Goal: Task Accomplishment & Management: Manage account settings

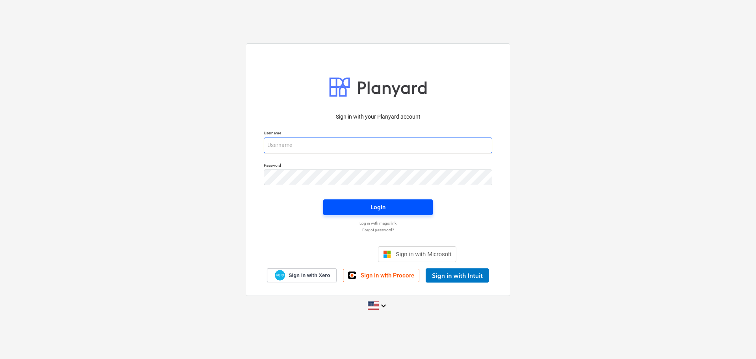
type input "[EMAIL_ADDRESS][DOMAIN_NAME]"
click at [349, 209] on span "Login" at bounding box center [378, 207] width 91 height 10
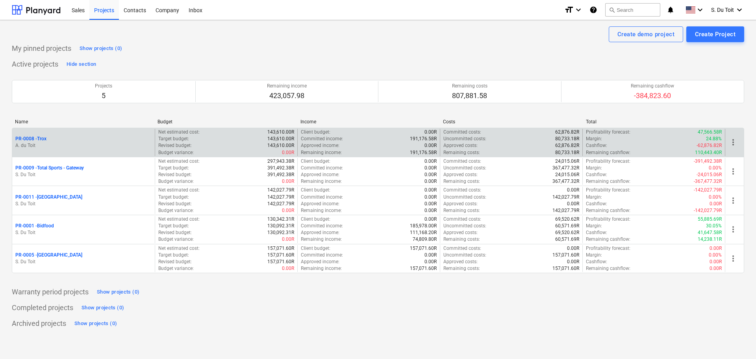
click at [36, 137] on p "PR-0008 - Trox" at bounding box center [30, 139] width 31 height 7
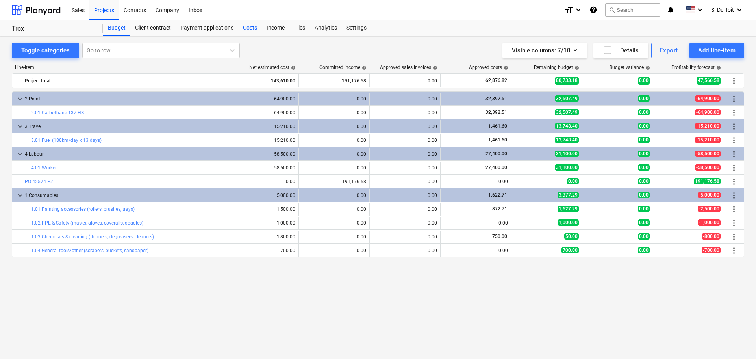
click at [257, 30] on div "Costs" at bounding box center [250, 28] width 24 height 16
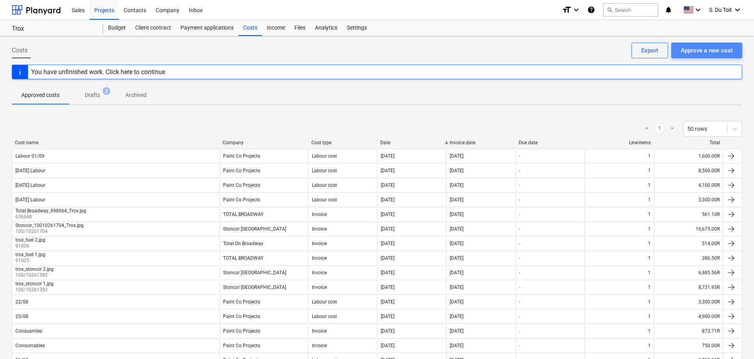
click at [691, 51] on div "Approve a new cost" at bounding box center [706, 50] width 52 height 10
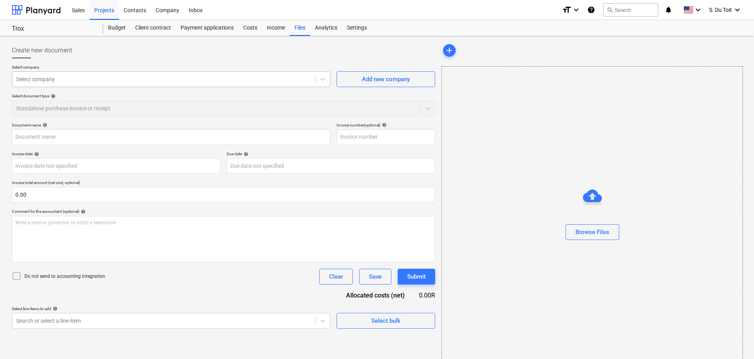
click at [131, 80] on div at bounding box center [163, 79] width 295 height 8
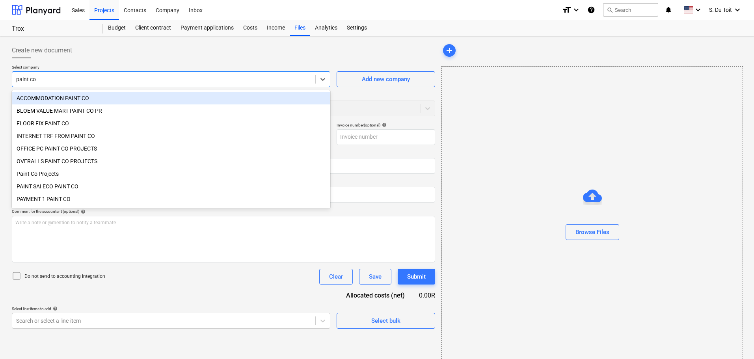
type input "paint co p"
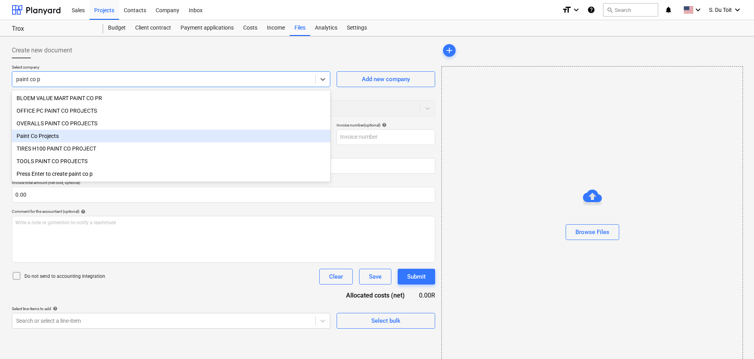
click at [114, 138] on div "Paint Co Projects" at bounding box center [171, 136] width 318 height 13
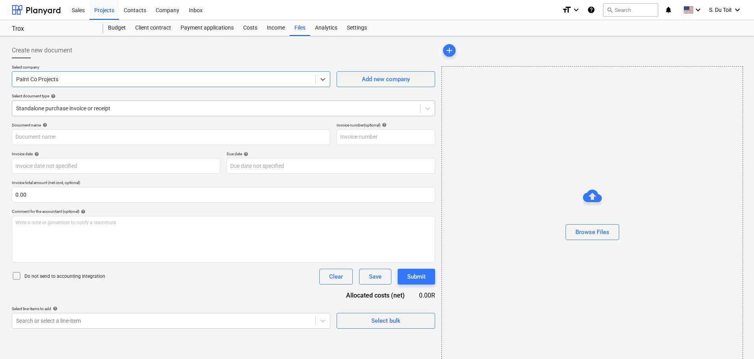
click at [121, 107] on div at bounding box center [216, 108] width 400 height 8
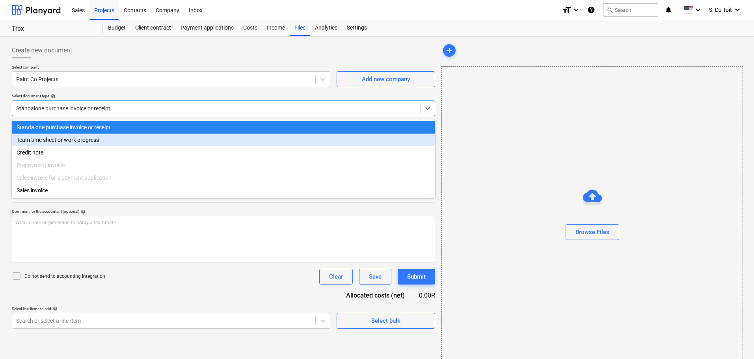
click at [126, 139] on div "Team time sheet or work progress" at bounding box center [223, 140] width 423 height 13
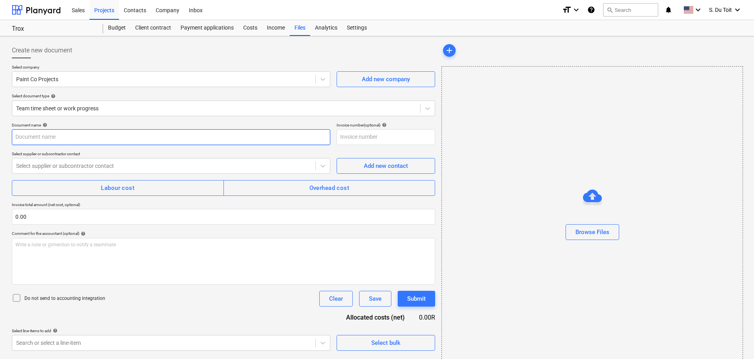
click at [67, 137] on input "text" at bounding box center [171, 137] width 318 height 16
type input "LBOUR 02/09"
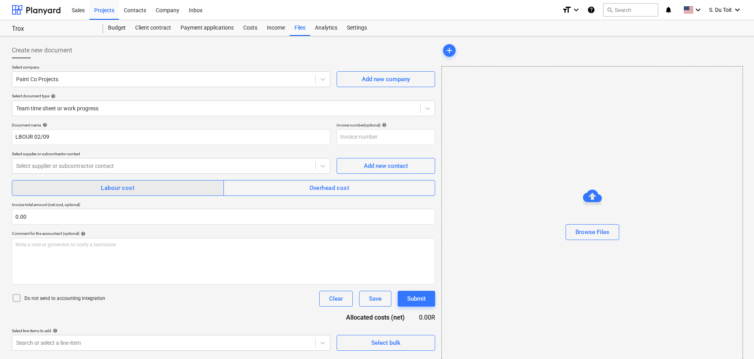
click at [94, 189] on span "Labour cost" at bounding box center [117, 188] width 195 height 10
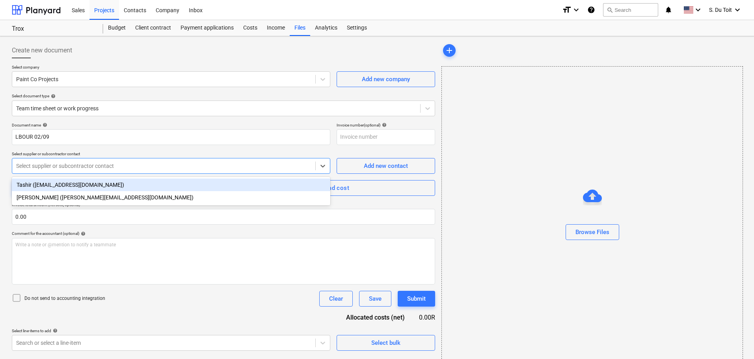
click at [99, 163] on div at bounding box center [163, 166] width 295 height 8
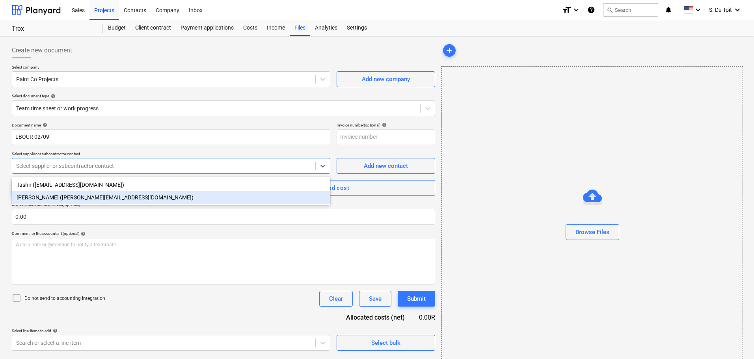
click at [99, 193] on div "[PERSON_NAME] ([PERSON_NAME][EMAIL_ADDRESS][DOMAIN_NAME])" at bounding box center [171, 197] width 318 height 13
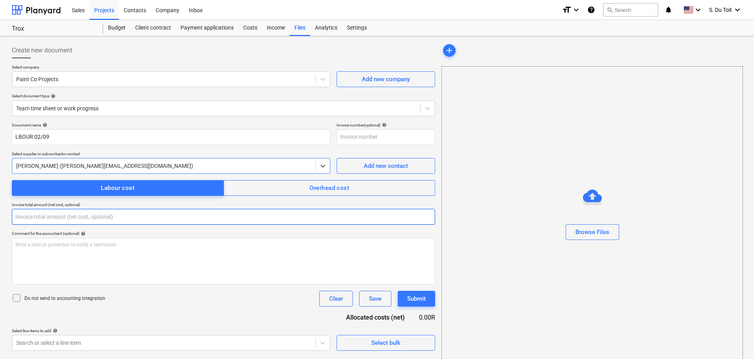
click at [96, 217] on input "text" at bounding box center [223, 217] width 423 height 16
click at [59, 211] on input "text" at bounding box center [223, 217] width 423 height 16
click at [54, 217] on input "text" at bounding box center [223, 217] width 423 height 16
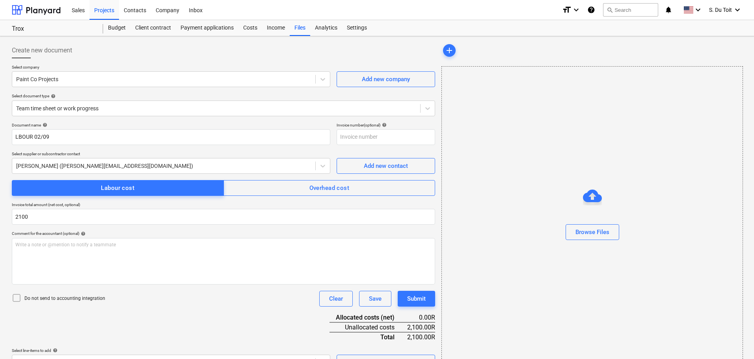
type input "2,100.00"
click at [46, 298] on p "Do not send to accounting integration" at bounding box center [64, 298] width 81 height 7
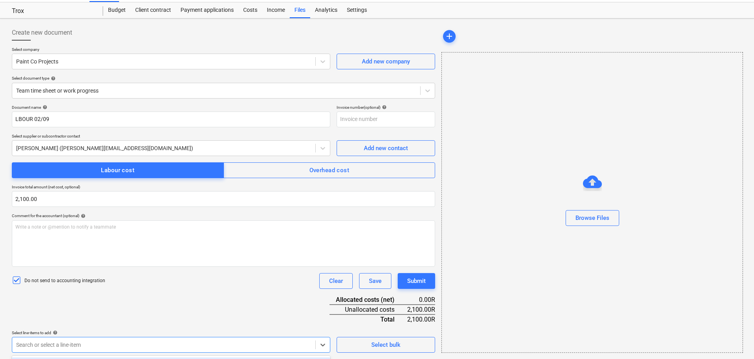
click at [156, 339] on body "Sales Projects Contacts Company Inbox format_size keyboard_arrow_down help sear…" at bounding box center [377, 161] width 754 height 359
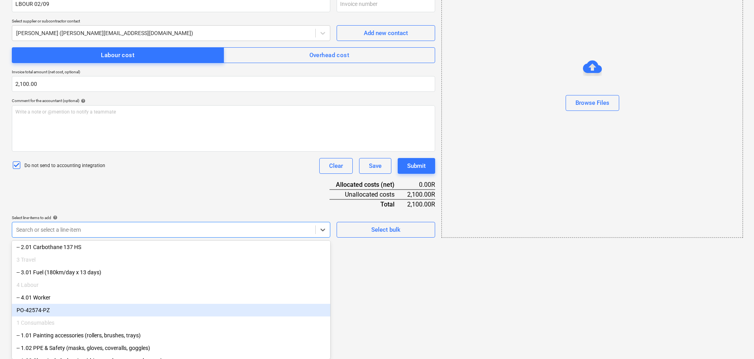
scroll to position [41, 0]
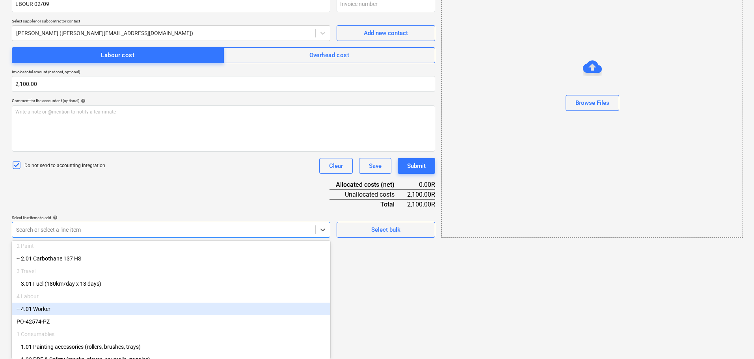
click at [132, 315] on div "-- 4.01 Worker" at bounding box center [171, 309] width 318 height 13
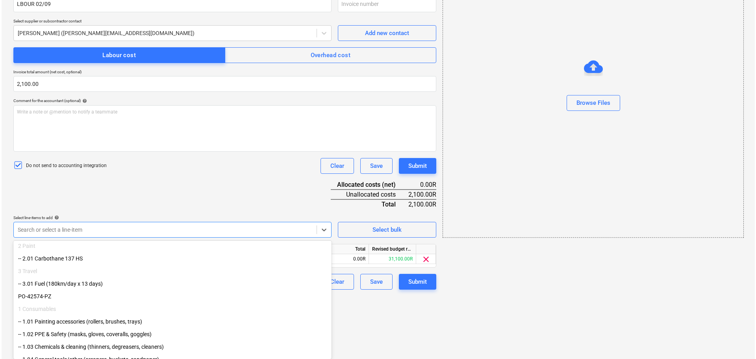
scroll to position [70, 0]
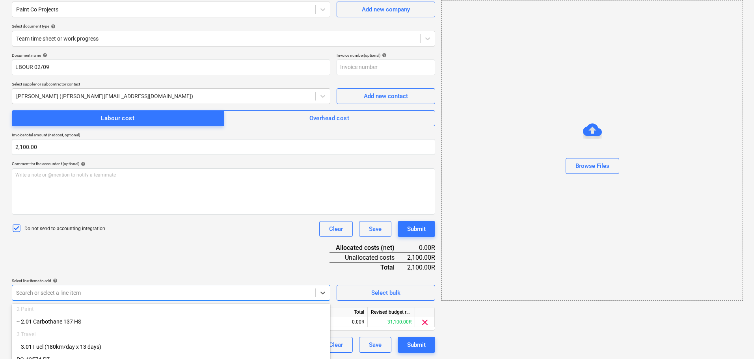
click at [399, 289] on html "Sales Projects Contacts Company Inbox format_size keyboard_arrow_down help sear…" at bounding box center [377, 109] width 754 height 359
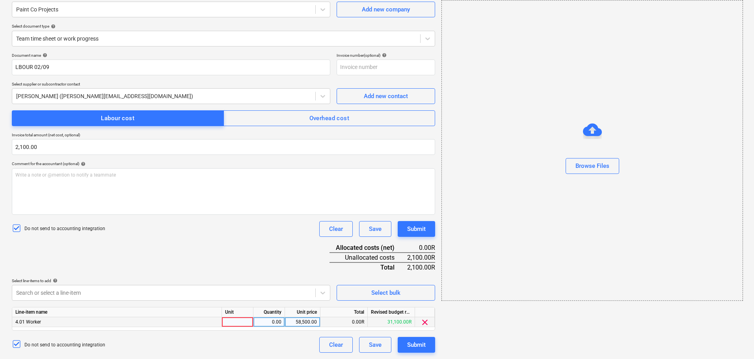
click at [227, 321] on div at bounding box center [238, 322] width 32 height 10
click at [271, 322] on div "0.00" at bounding box center [268, 322] width 25 height 10
type input "1"
click at [307, 322] on div "58,500.00" at bounding box center [302, 322] width 29 height 10
type input "2100"
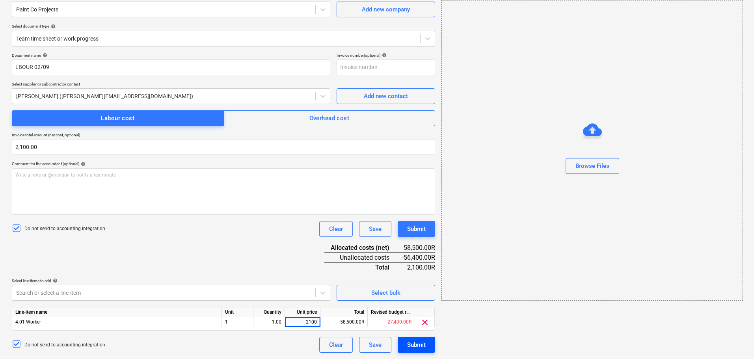
click at [419, 342] on div "Submit" at bounding box center [416, 345] width 19 height 10
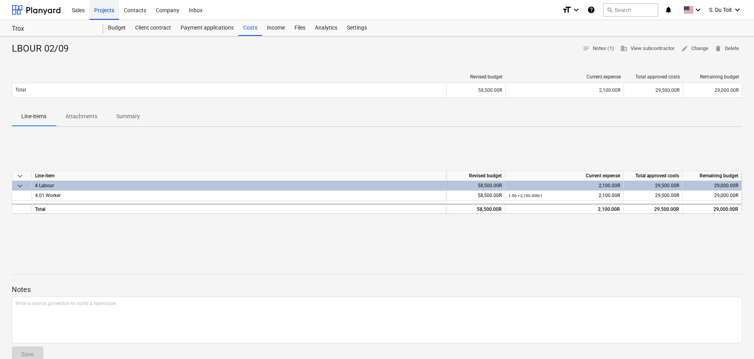
click at [97, 11] on div "Projects" at bounding box center [104, 10] width 30 height 20
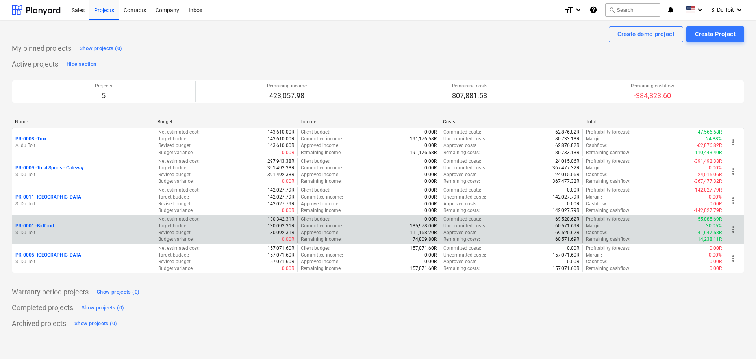
click at [63, 230] on p "S. Du Toit" at bounding box center [83, 232] width 136 height 7
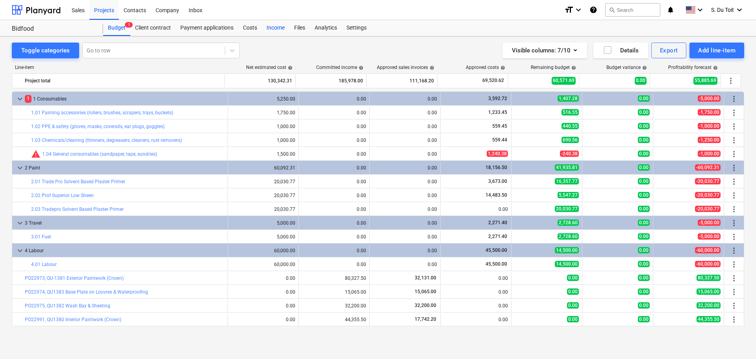
click at [285, 29] on div "Income" at bounding box center [276, 28] width 28 height 16
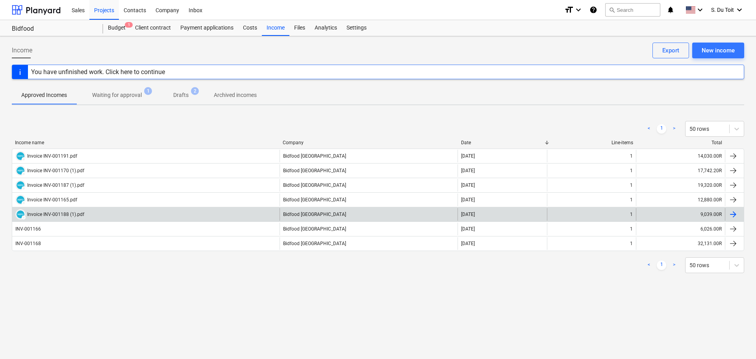
click at [120, 216] on div "DRAFT Invoice INV-001188 (1).pdf" at bounding box center [145, 214] width 267 height 13
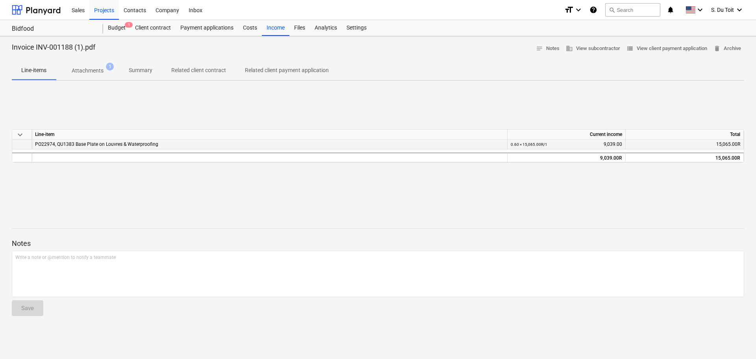
click at [655, 143] on div "15,065.00R" at bounding box center [685, 144] width 118 height 10
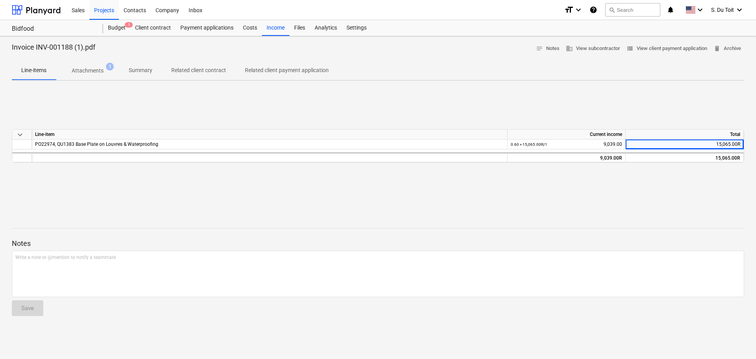
click at [548, 151] on div "keyboard_arrow_down Line-item Current income Total PO22974, QU1383 Base Plate o…" at bounding box center [378, 145] width 733 height 33
click at [525, 143] on small "0.60 × 15,065.00R / 1" at bounding box center [529, 144] width 37 height 4
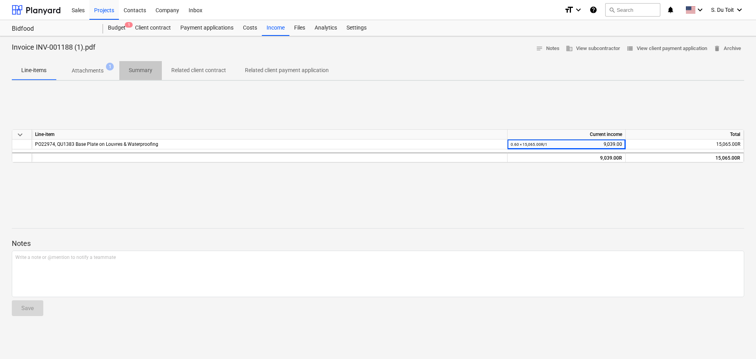
click at [145, 67] on p "Summary" at bounding box center [141, 70] width 24 height 8
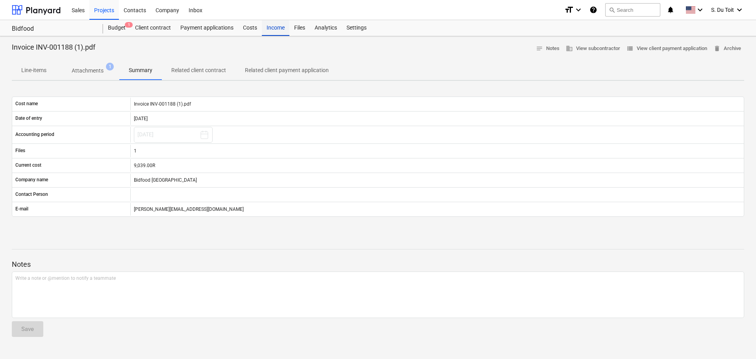
click at [279, 29] on div "Income" at bounding box center [276, 28] width 28 height 16
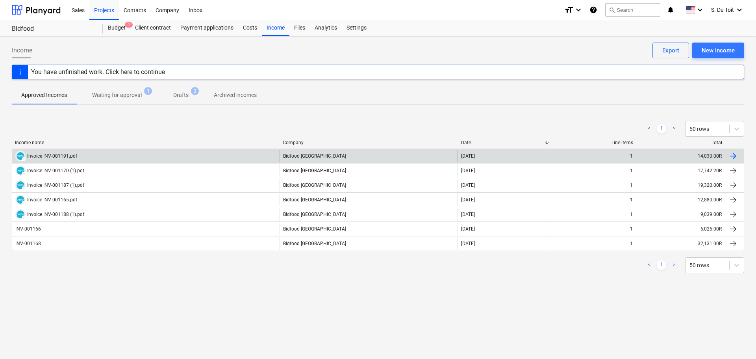
click at [732, 157] on div at bounding box center [733, 155] width 9 height 9
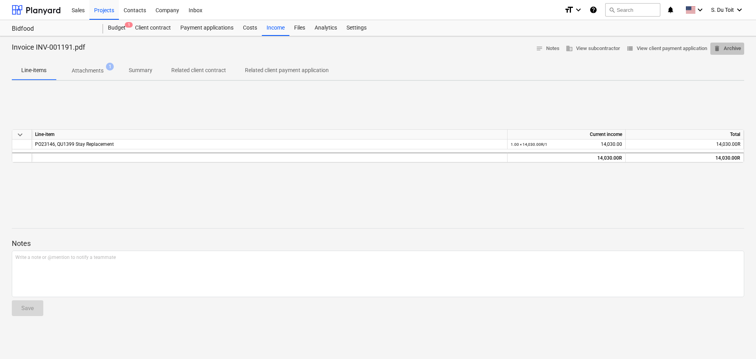
click at [734, 49] on span "delete Archive" at bounding box center [728, 48] width 28 height 9
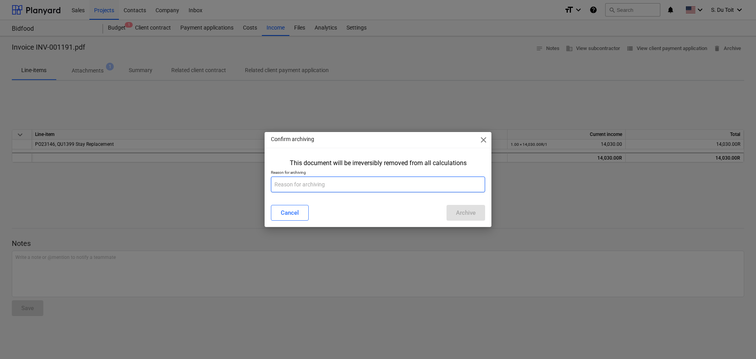
click at [407, 188] on input "text" at bounding box center [378, 184] width 214 height 16
type input "Q"
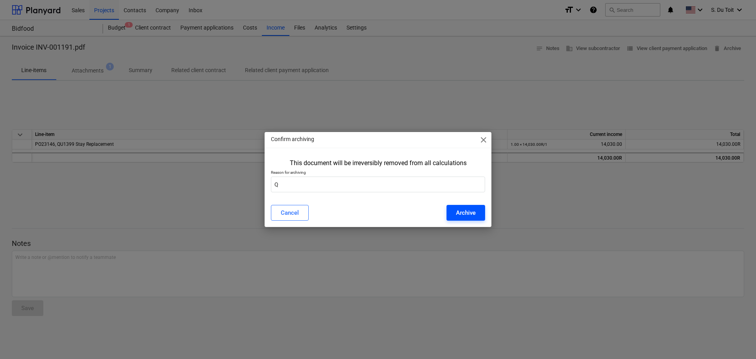
click at [479, 211] on button "Archive" at bounding box center [466, 213] width 39 height 16
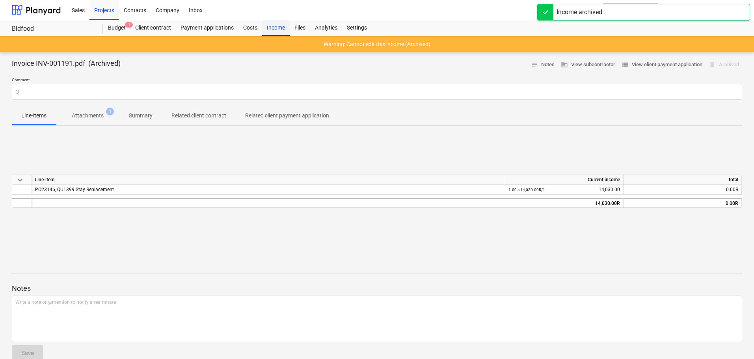
click at [272, 32] on div "Income" at bounding box center [276, 28] width 28 height 16
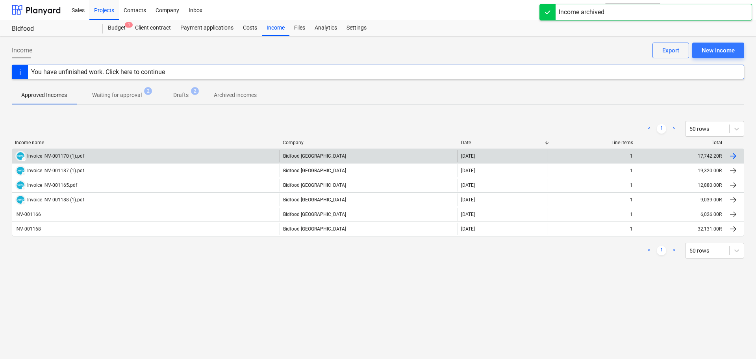
click at [743, 152] on div at bounding box center [734, 156] width 19 height 13
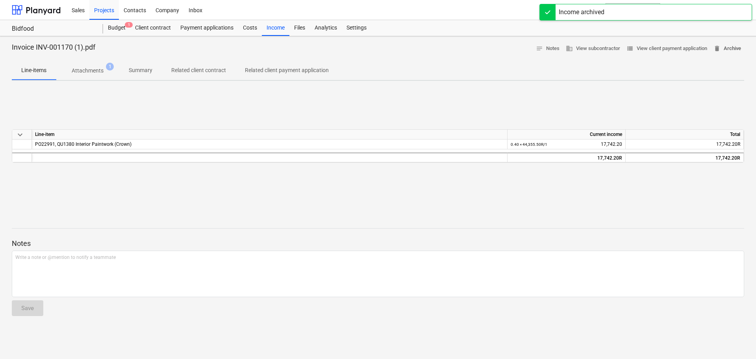
click at [732, 50] on span "delete Archive" at bounding box center [728, 48] width 28 height 9
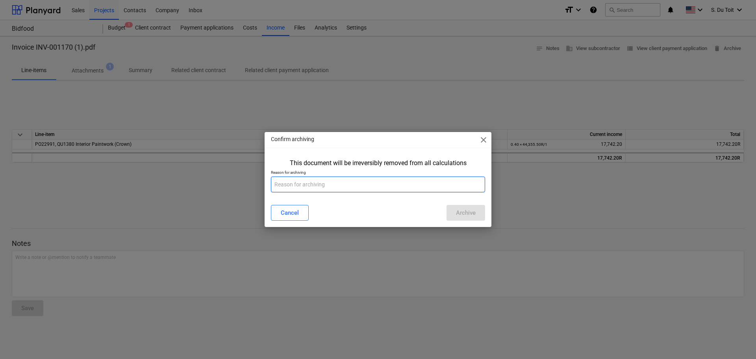
click at [358, 188] on input "text" at bounding box center [378, 184] width 214 height 16
type input "Q"
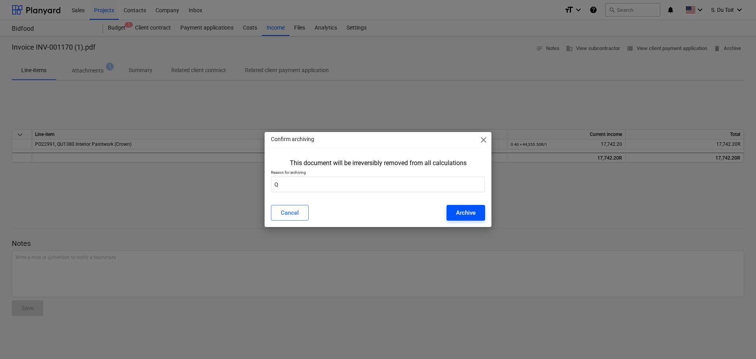
click at [463, 217] on div "Archive" at bounding box center [466, 213] width 20 height 10
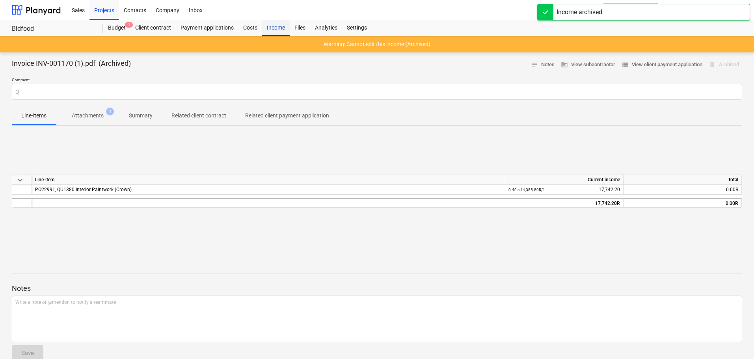
click at [273, 27] on div "Income" at bounding box center [276, 28] width 28 height 16
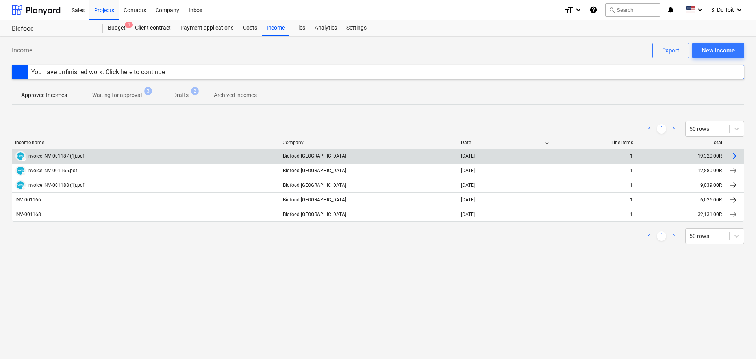
click at [710, 158] on div "19,320.00R" at bounding box center [680, 156] width 89 height 13
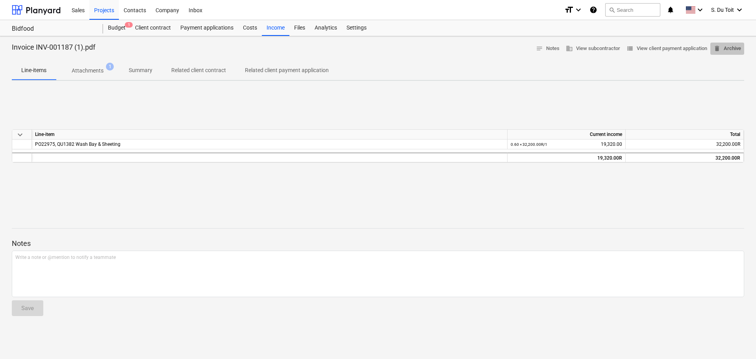
click at [734, 48] on span "delete Archive" at bounding box center [728, 48] width 28 height 9
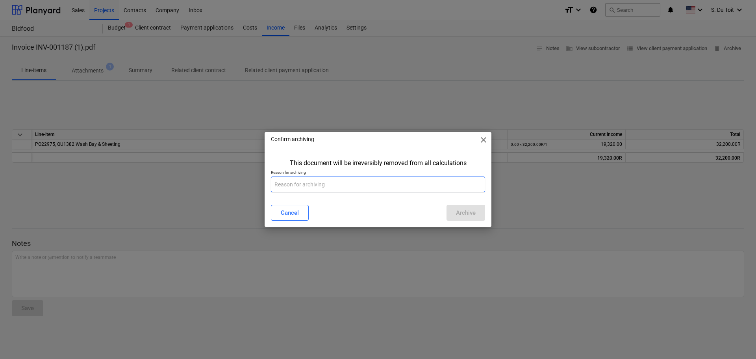
click at [435, 184] on input "text" at bounding box center [378, 184] width 214 height 16
type input "Q"
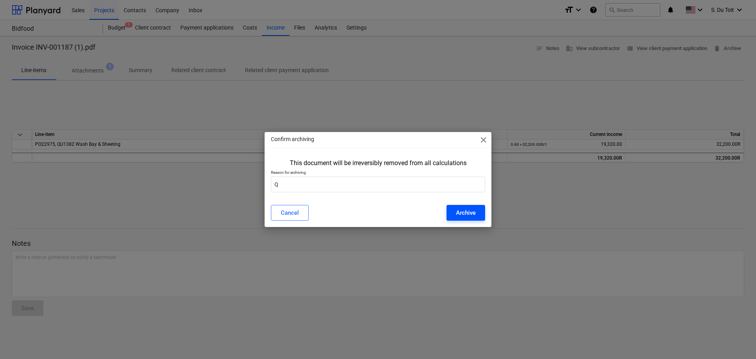
click at [474, 211] on div "Archive" at bounding box center [466, 213] width 20 height 10
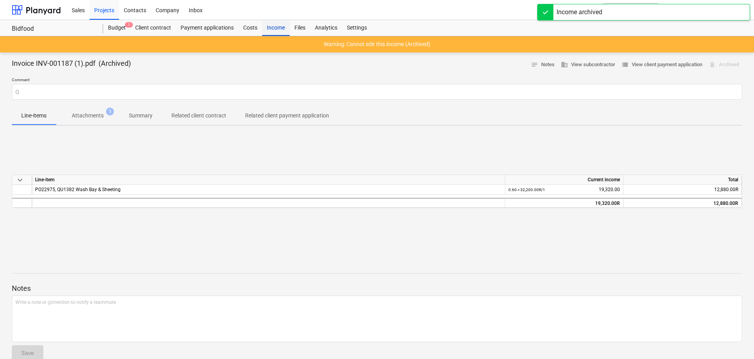
click at [276, 29] on div "Income" at bounding box center [276, 28] width 28 height 16
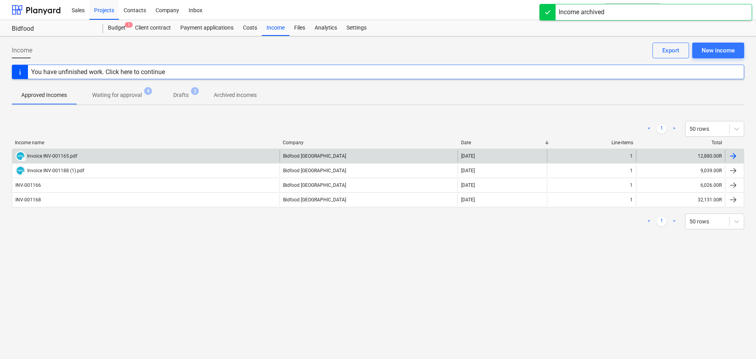
click at [420, 154] on div "Bidfood [GEOGRAPHIC_DATA]" at bounding box center [369, 156] width 178 height 13
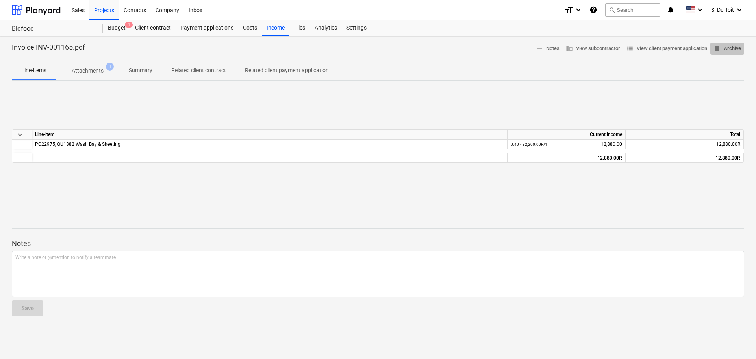
click at [724, 49] on span "delete Archive" at bounding box center [728, 48] width 28 height 9
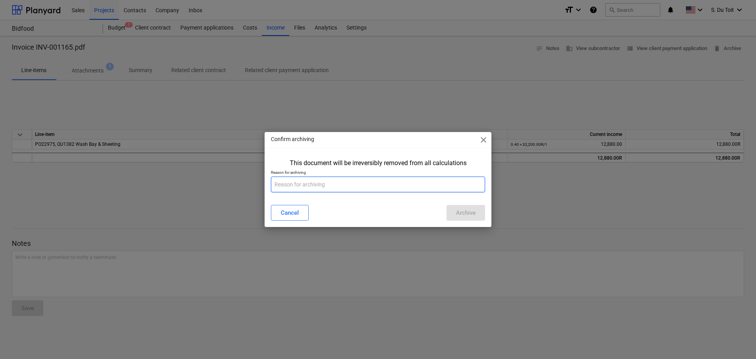
click at [340, 183] on input "text" at bounding box center [378, 184] width 214 height 16
type input "Q"
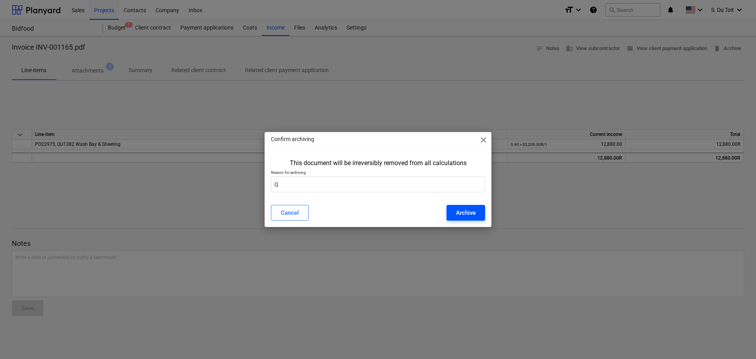
drag, startPoint x: 464, startPoint y: 214, endPoint x: 454, endPoint y: 206, distance: 13.2
click at [464, 214] on div "Archive" at bounding box center [466, 213] width 20 height 10
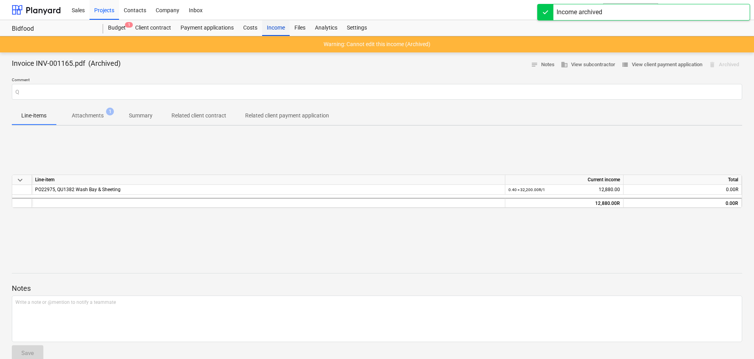
click at [282, 29] on div "Income" at bounding box center [276, 28] width 28 height 16
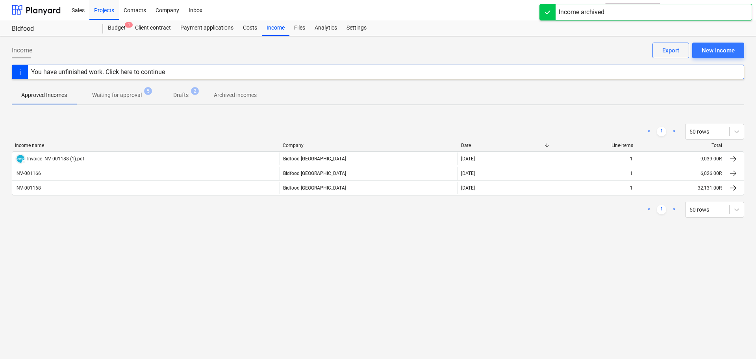
click at [506, 148] on div "Date" at bounding box center [502, 146] width 83 height 6
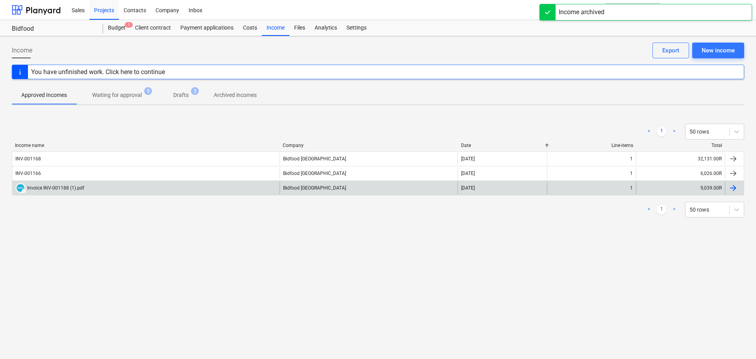
click at [498, 185] on div "[DATE]" at bounding box center [502, 188] width 89 height 13
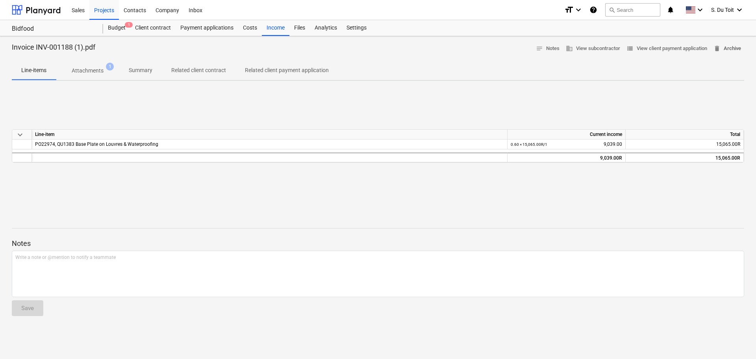
click at [729, 51] on span "delete Archive" at bounding box center [728, 48] width 28 height 9
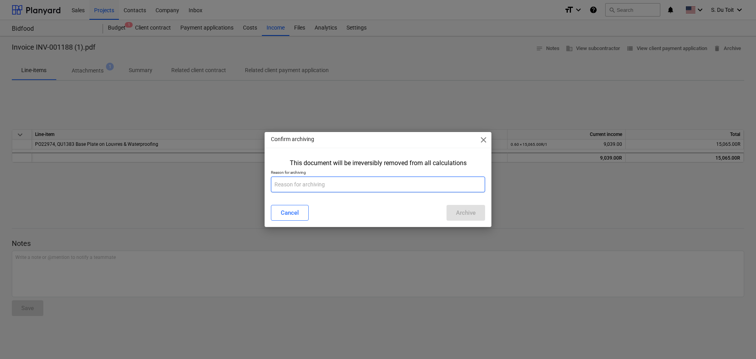
click at [440, 183] on input "text" at bounding box center [378, 184] width 214 height 16
type input "Q"
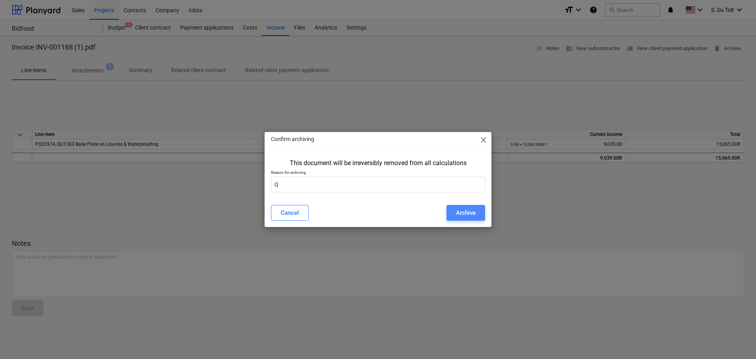
click at [466, 212] on div "Archive" at bounding box center [466, 213] width 20 height 10
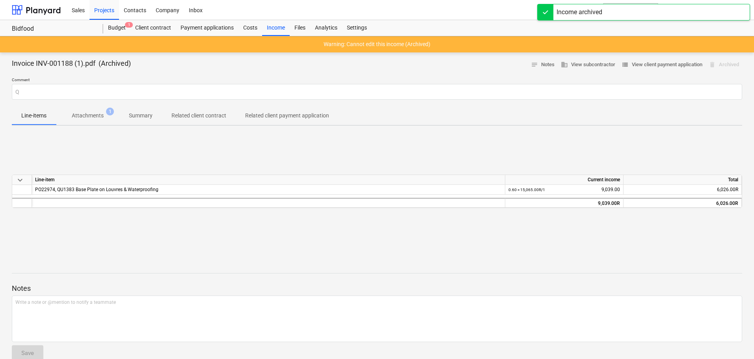
click at [472, 222] on div "keyboard_arrow_down Line-item Current income Total PO22974, QU1383 Base Plate o…" at bounding box center [377, 191] width 730 height 118
click at [281, 22] on div "Income" at bounding box center [276, 28] width 28 height 16
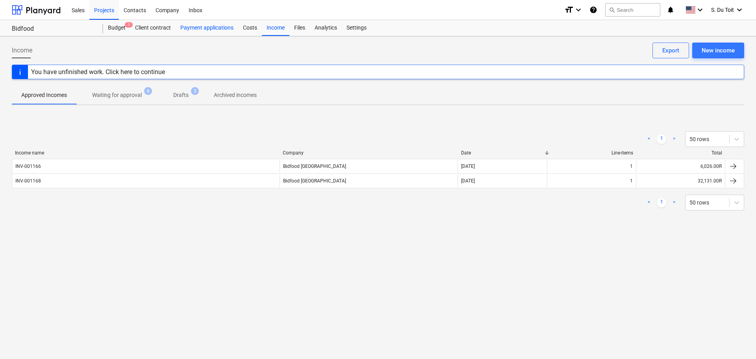
click at [223, 30] on div "Payment applications" at bounding box center [207, 28] width 63 height 16
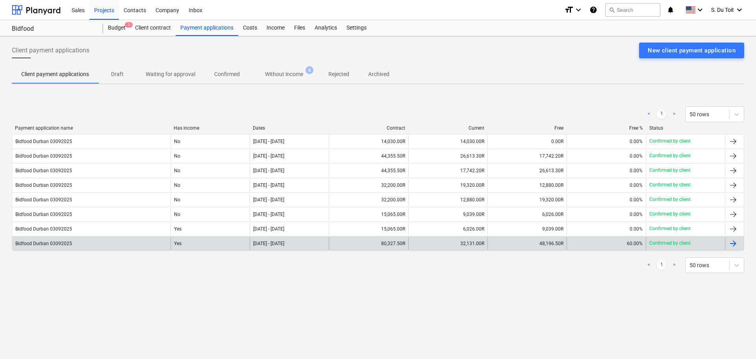
click at [495, 241] on div "48,196.50R" at bounding box center [527, 243] width 79 height 13
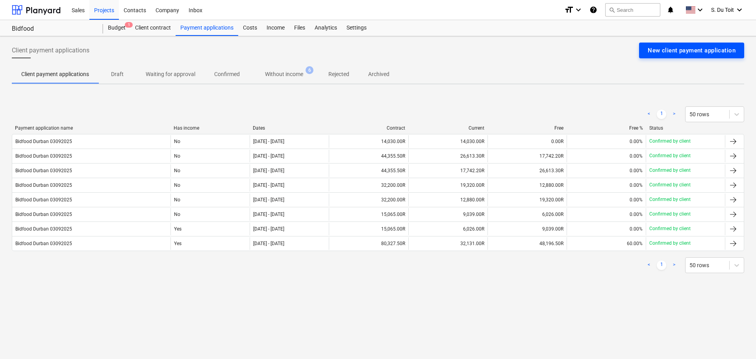
click at [653, 53] on div "New client payment application" at bounding box center [692, 50] width 88 height 10
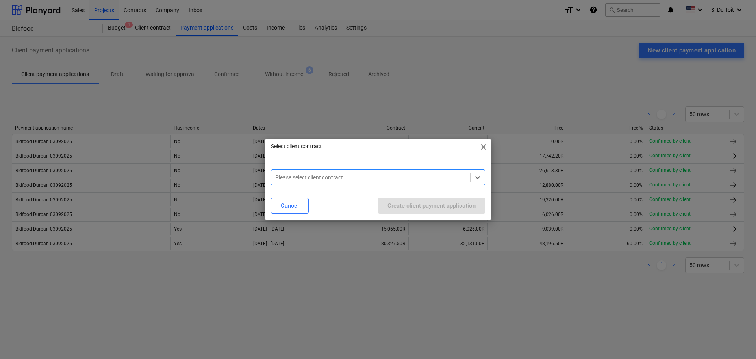
click at [341, 173] on div at bounding box center [370, 177] width 191 height 8
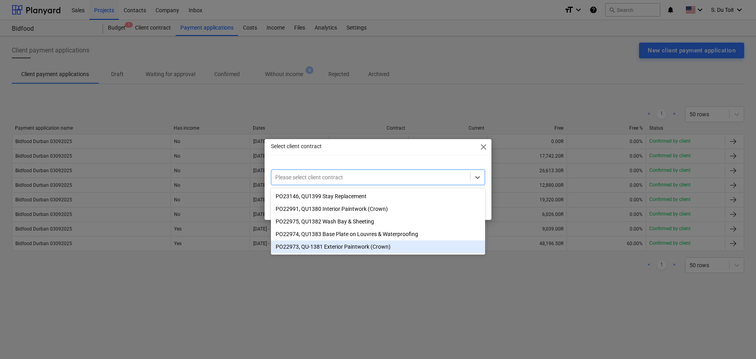
click at [335, 248] on div "PO22973, QU-1381 Exterior Paintwork (Crown)" at bounding box center [378, 246] width 214 height 13
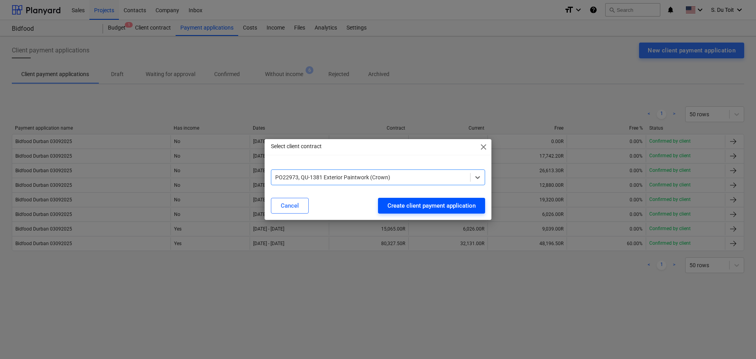
click at [384, 207] on button "Create client payment application" at bounding box center [431, 206] width 107 height 16
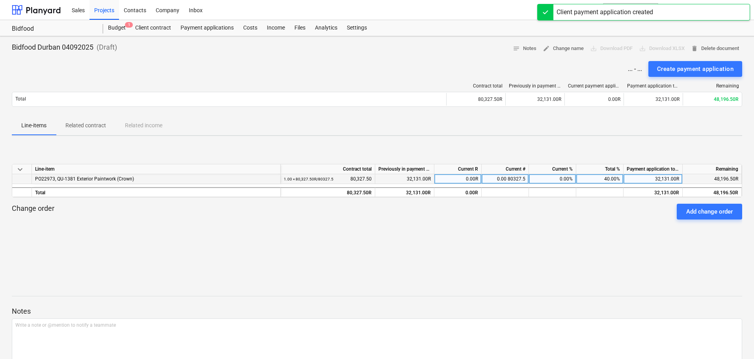
click at [453, 180] on div "0.00R" at bounding box center [457, 179] width 47 height 10
drag, startPoint x: 556, startPoint y: 260, endPoint x: 538, endPoint y: 220, distance: 43.9
click at [556, 259] on div "keyboard_arrow_down Line-item Contract total Previously in payment applications…" at bounding box center [377, 201] width 730 height 118
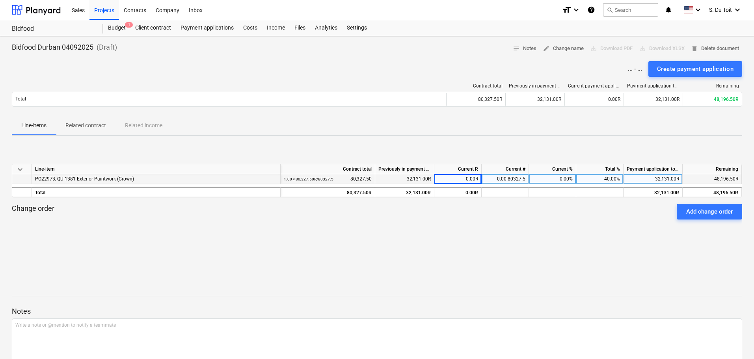
click at [520, 176] on div "0.00 80327.5" at bounding box center [504, 179] width 47 height 10
type input "0.6"
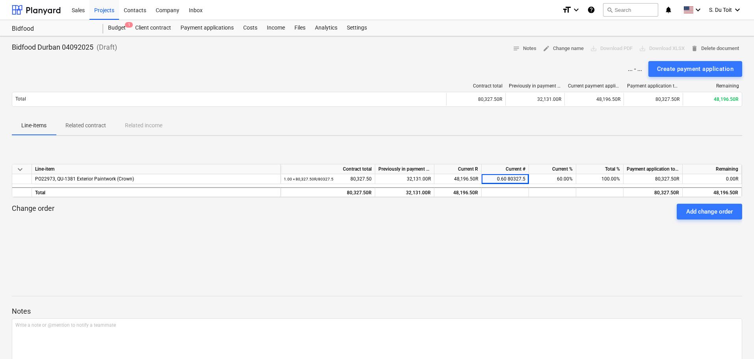
click at [539, 222] on div "keyboard_arrow_down Line-item Contract total Previously in payment applications…" at bounding box center [377, 201] width 730 height 74
click at [707, 67] on div "Create payment application" at bounding box center [695, 69] width 76 height 10
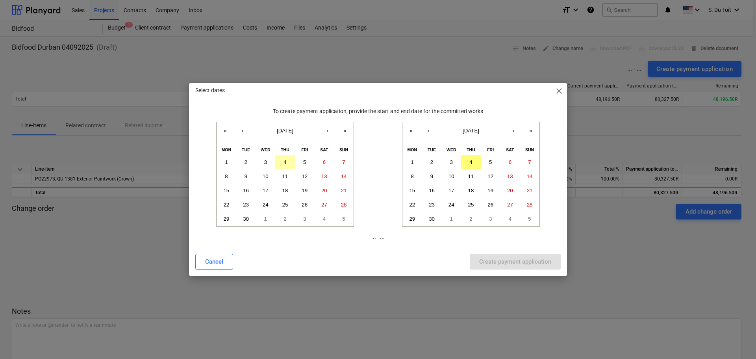
click at [285, 167] on button "4" at bounding box center [285, 162] width 20 height 14
drag, startPoint x: 467, startPoint y: 160, endPoint x: 502, endPoint y: 231, distance: 79.5
click at [468, 160] on button "4" at bounding box center [471, 162] width 20 height 14
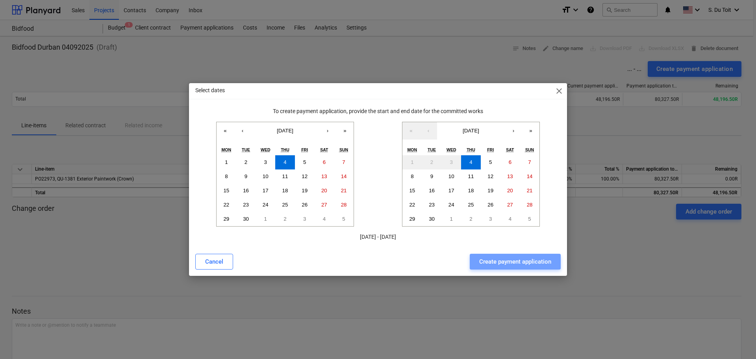
click at [501, 262] on div "Create payment application" at bounding box center [515, 261] width 72 height 10
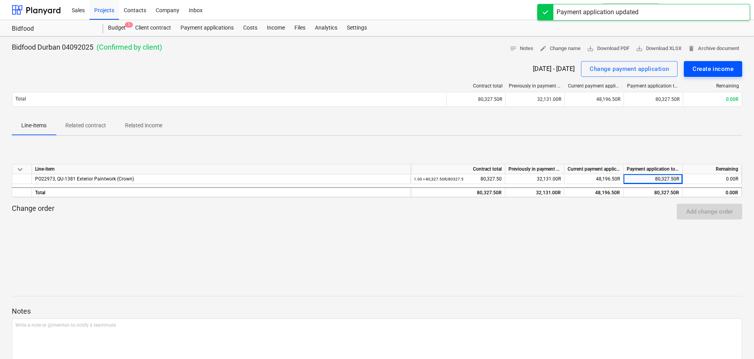
click at [713, 71] on div "Create income" at bounding box center [712, 69] width 41 height 10
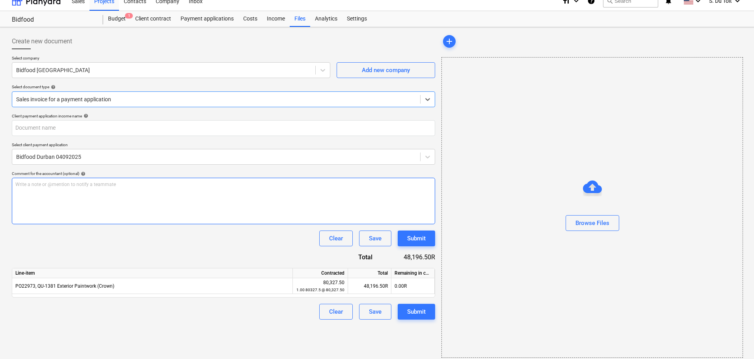
scroll to position [14, 0]
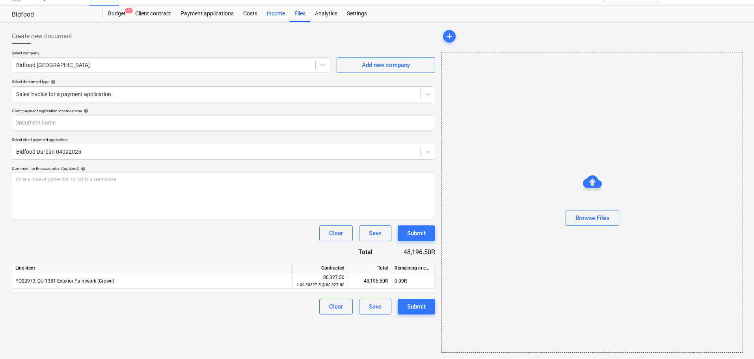
click at [272, 17] on div "Income" at bounding box center [276, 14] width 28 height 16
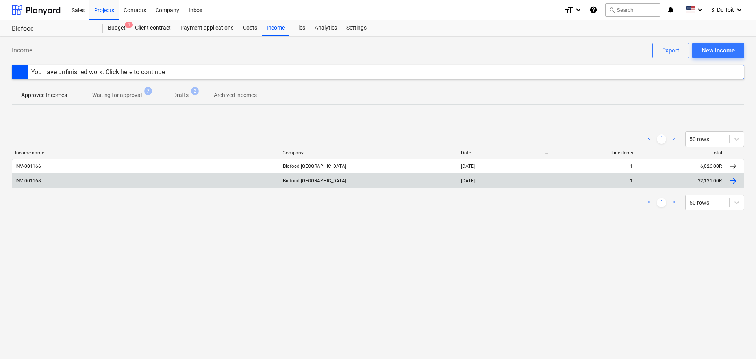
click at [70, 184] on div "INV-001168" at bounding box center [145, 181] width 267 height 13
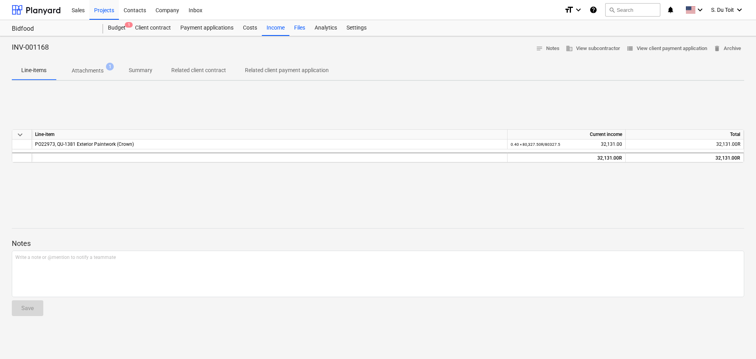
click at [297, 25] on div "Files" at bounding box center [300, 28] width 20 height 16
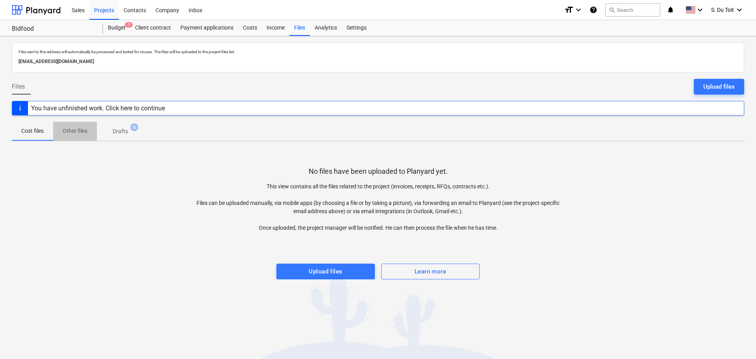
click at [90, 132] on span "Other files" at bounding box center [75, 130] width 44 height 13
click at [122, 131] on p "Drafts" at bounding box center [120, 131] width 15 height 8
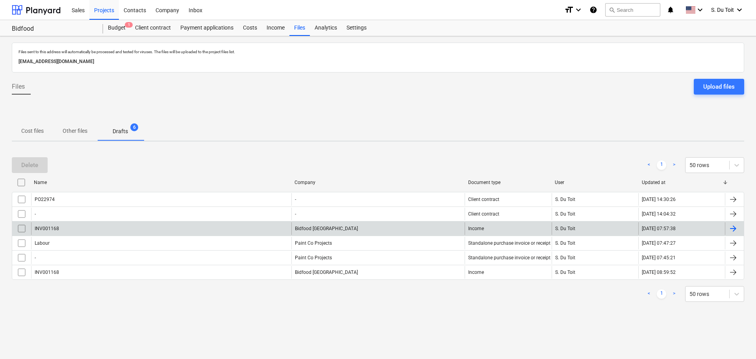
click at [101, 224] on div "INV001168" at bounding box center [161, 228] width 260 height 13
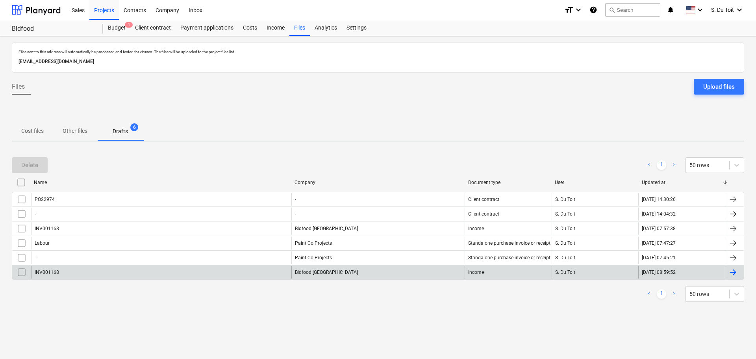
click at [179, 271] on div "INV001168" at bounding box center [161, 272] width 260 height 13
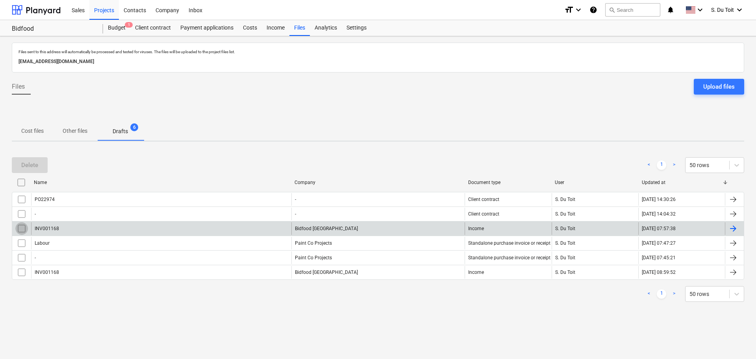
click at [22, 228] on input "checkbox" at bounding box center [21, 228] width 13 height 13
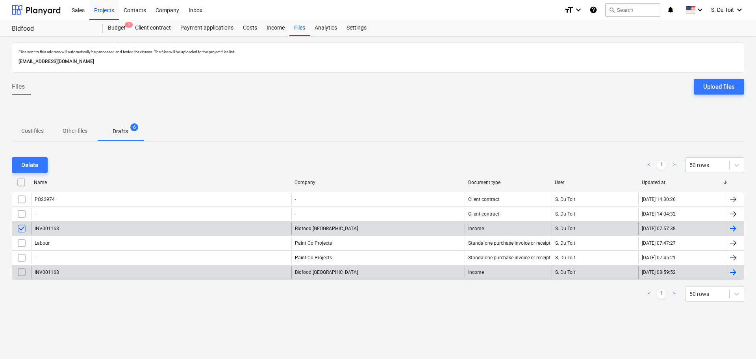
click at [20, 273] on input "checkbox" at bounding box center [21, 272] width 13 height 13
click at [25, 170] on div "Delete" at bounding box center [29, 165] width 17 height 10
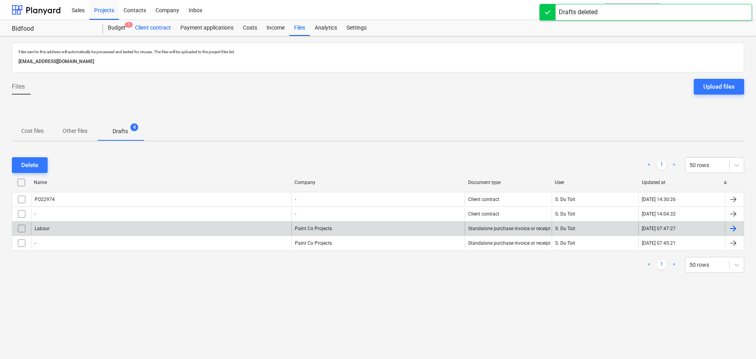
click at [130, 31] on div "Client contract" at bounding box center [152, 28] width 45 height 16
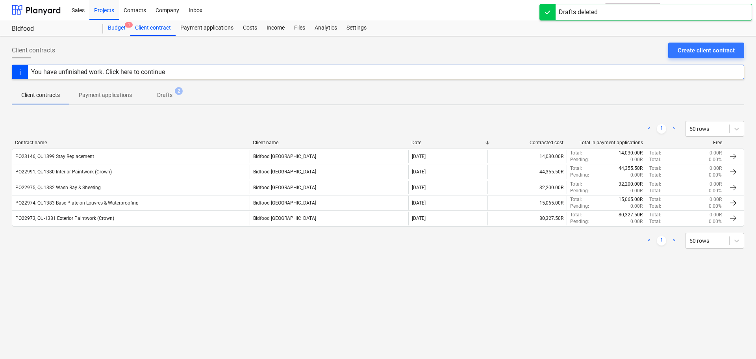
click at [114, 28] on div "Budget 1" at bounding box center [116, 28] width 27 height 16
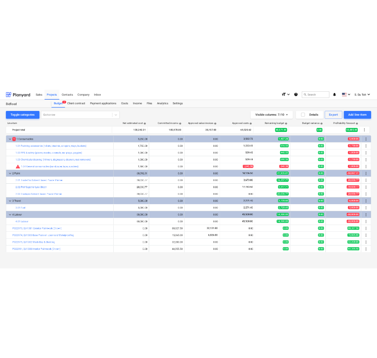
scroll to position [13, 0]
